Goal: Task Accomplishment & Management: Manage account settings

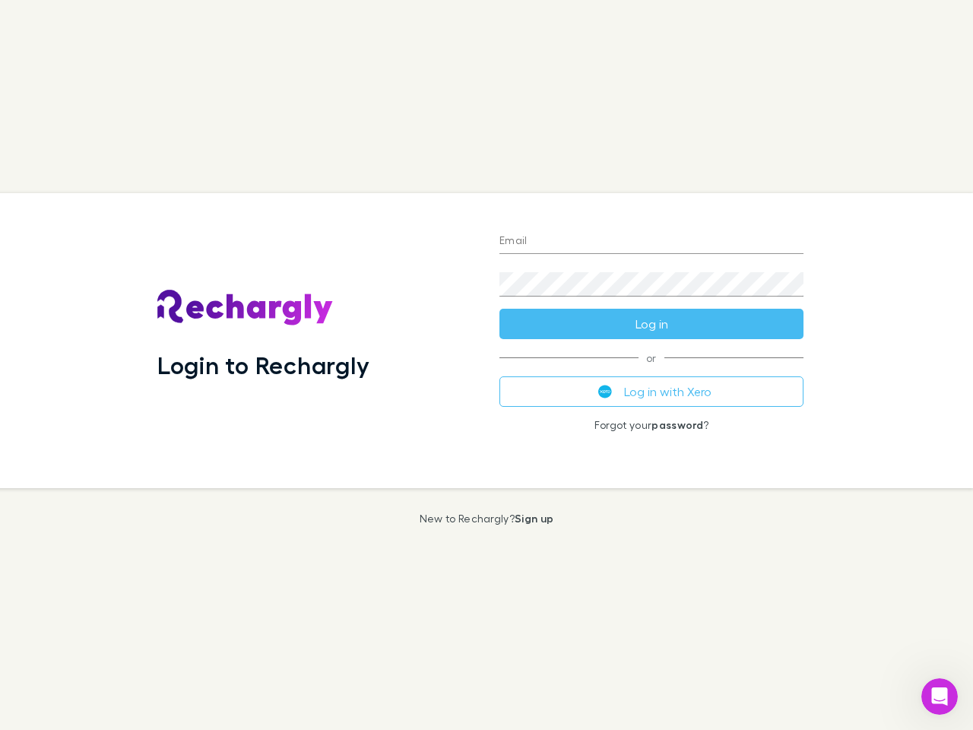
click at [486, 365] on div "Login to Rechargly" at bounding box center [316, 340] width 342 height 295
click at [651, 242] on input "Email" at bounding box center [651, 242] width 304 height 24
click at [651, 324] on button "Log in" at bounding box center [651, 324] width 304 height 30
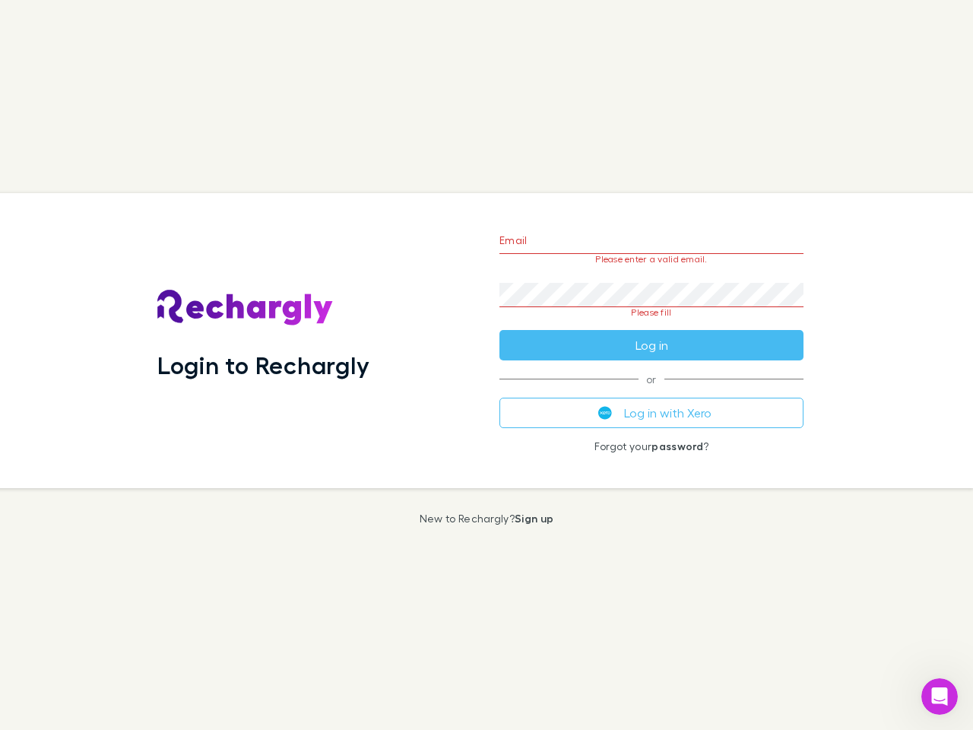
click at [651, 391] on div "Email Please enter a valid email. Password Please fill Log in or Log in with Xe…" at bounding box center [651, 340] width 328 height 295
click at [939, 696] on icon "Open Intercom Messenger" at bounding box center [939, 696] width 25 height 25
